Goal: Information Seeking & Learning: Learn about a topic

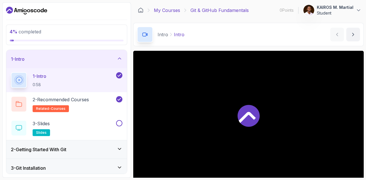
click at [165, 11] on link "My Courses" at bounding box center [167, 10] width 26 height 7
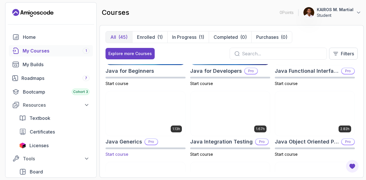
scroll to position [398, 0]
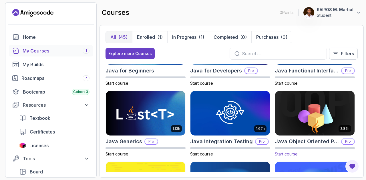
click at [319, 127] on img at bounding box center [315, 113] width 84 height 47
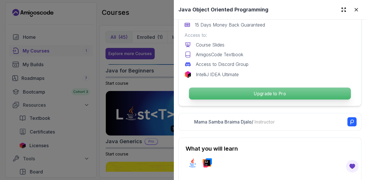
scroll to position [195, 0]
click at [272, 89] on p "Upgrade to Pro" at bounding box center [270, 94] width 162 height 12
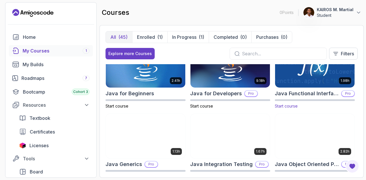
scroll to position [372, 0]
